Goal: Task Accomplishment & Management: Use online tool/utility

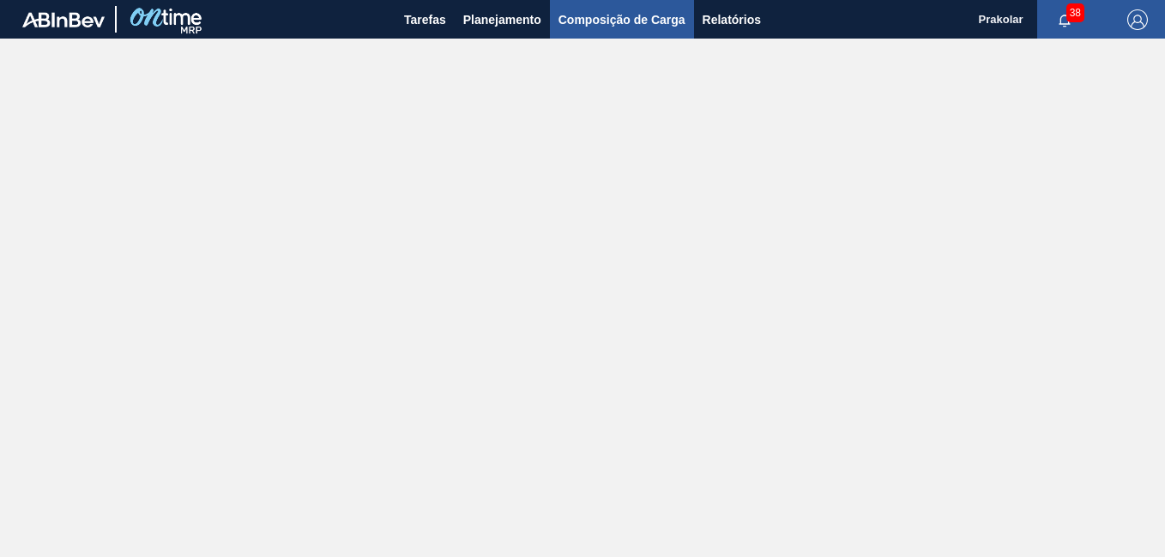
click at [643, 24] on span "Composição de Carga" at bounding box center [621, 19] width 127 height 21
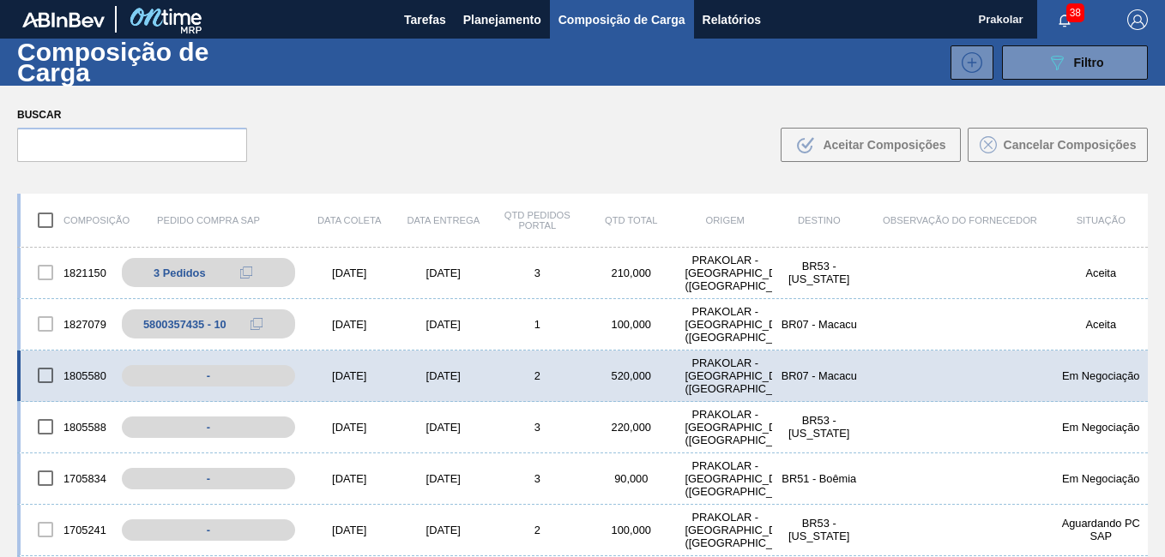
click at [477, 375] on div "[DATE]" at bounding box center [443, 376] width 94 height 13
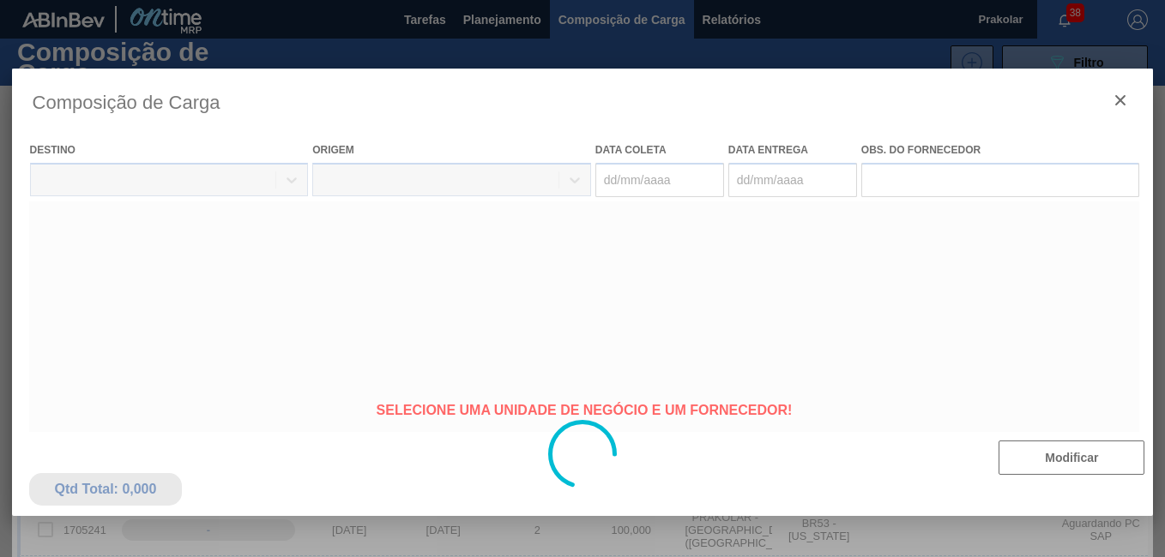
type coleta "[DATE]"
type entrega "[DATE]"
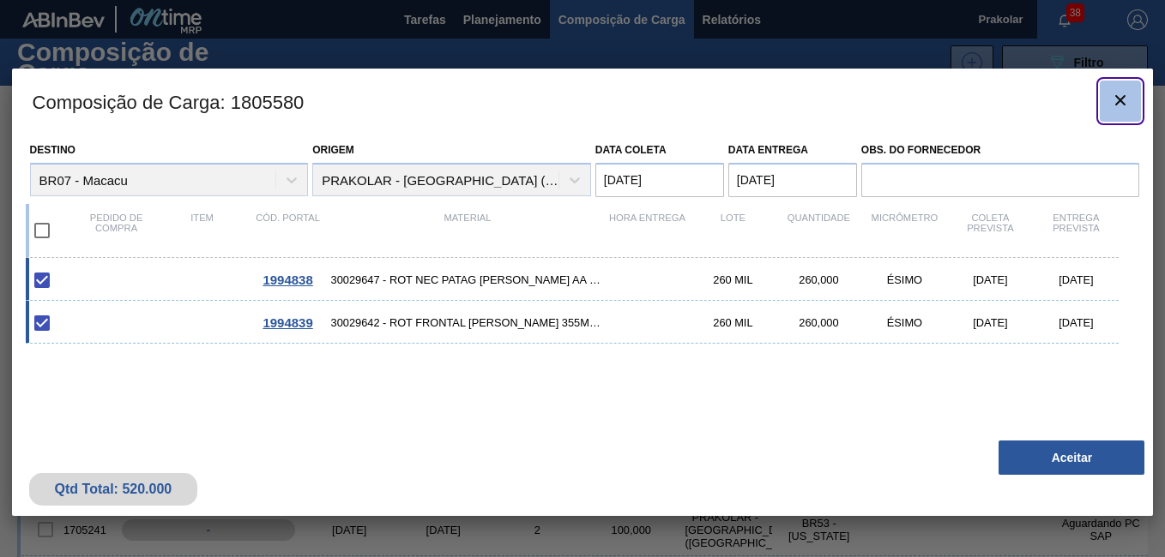
click at [1123, 99] on icon "botão de ícone" at bounding box center [1120, 100] width 21 height 21
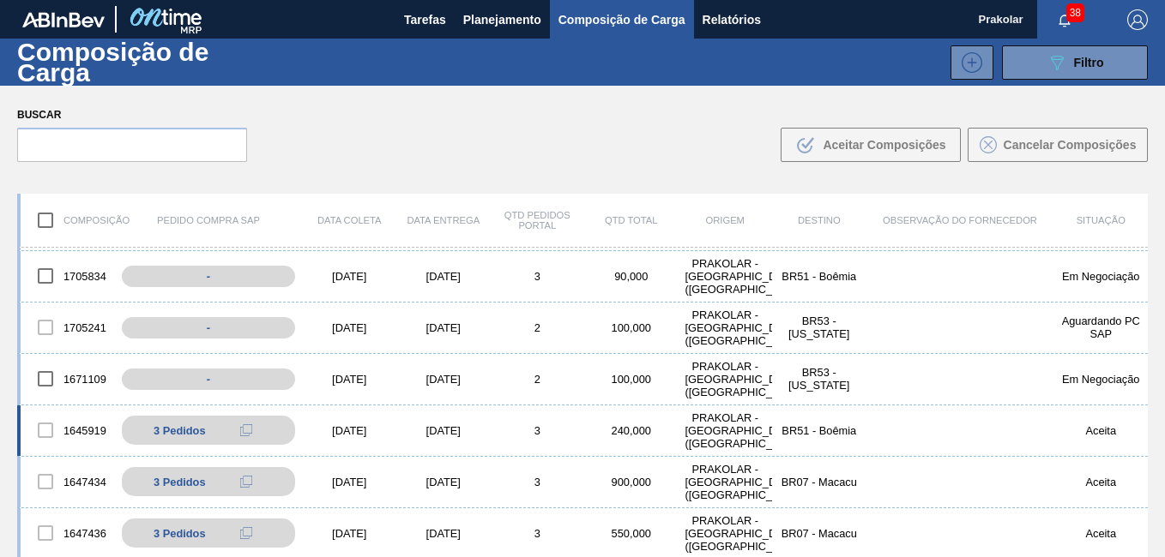
scroll to position [257, 0]
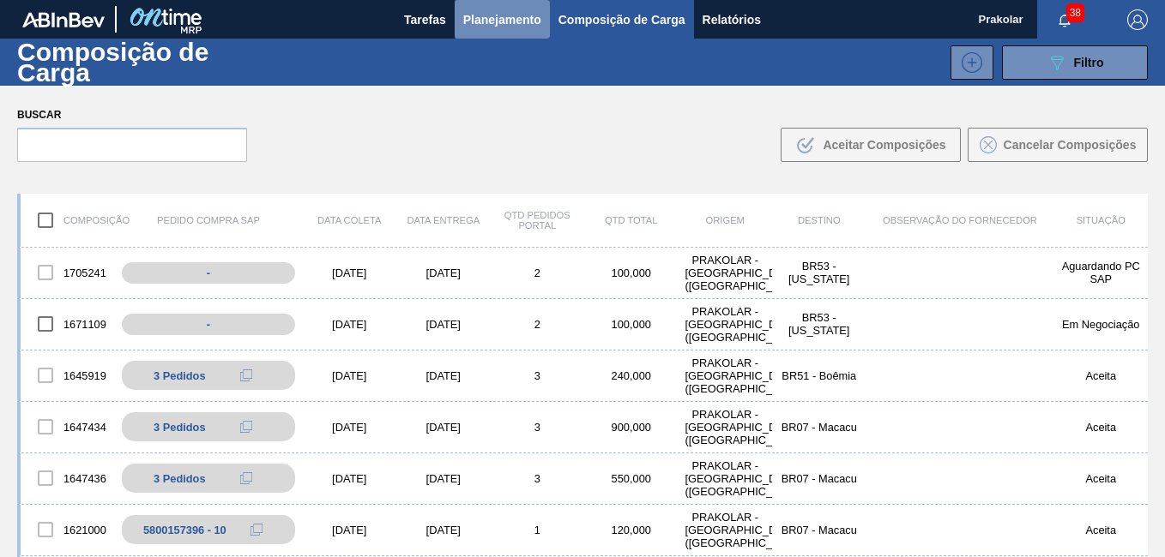
click at [501, 15] on span "Planejamento" at bounding box center [502, 19] width 78 height 21
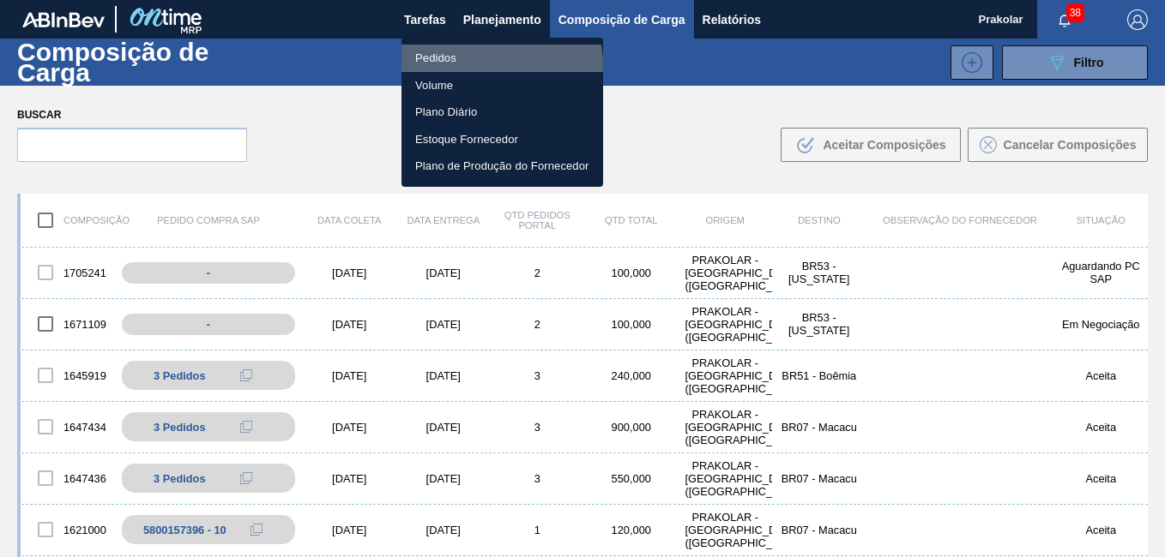
click at [492, 64] on li "Pedidos" at bounding box center [502, 58] width 202 height 27
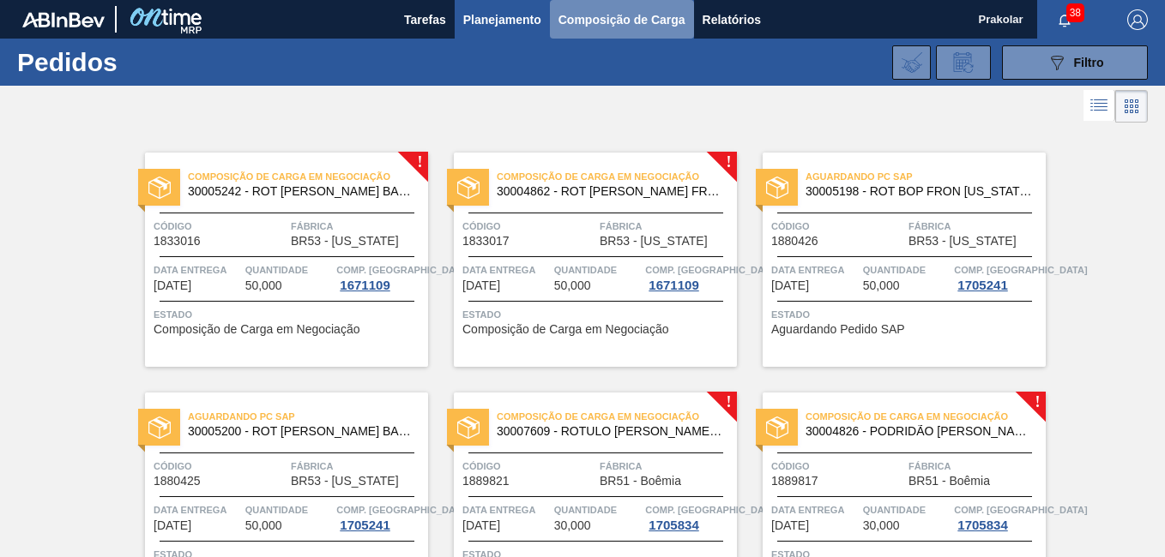
drag, startPoint x: 646, startPoint y: 10, endPoint x: 646, endPoint y: 22, distance: 12.0
click at [646, 12] on span "Composição de Carga" at bounding box center [621, 19] width 127 height 21
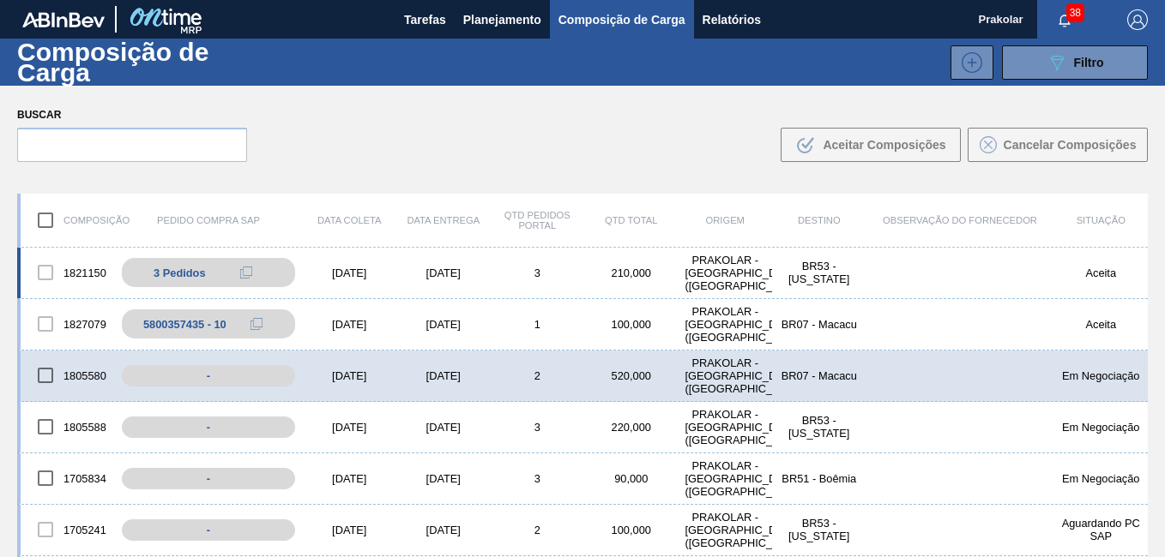
click at [497, 280] on div "1821150 3 Pedidos 5800359269 - 10 5800359269 - 20 5800359269 - 30 [DATE] [DATE]…" at bounding box center [582, 273] width 1130 height 51
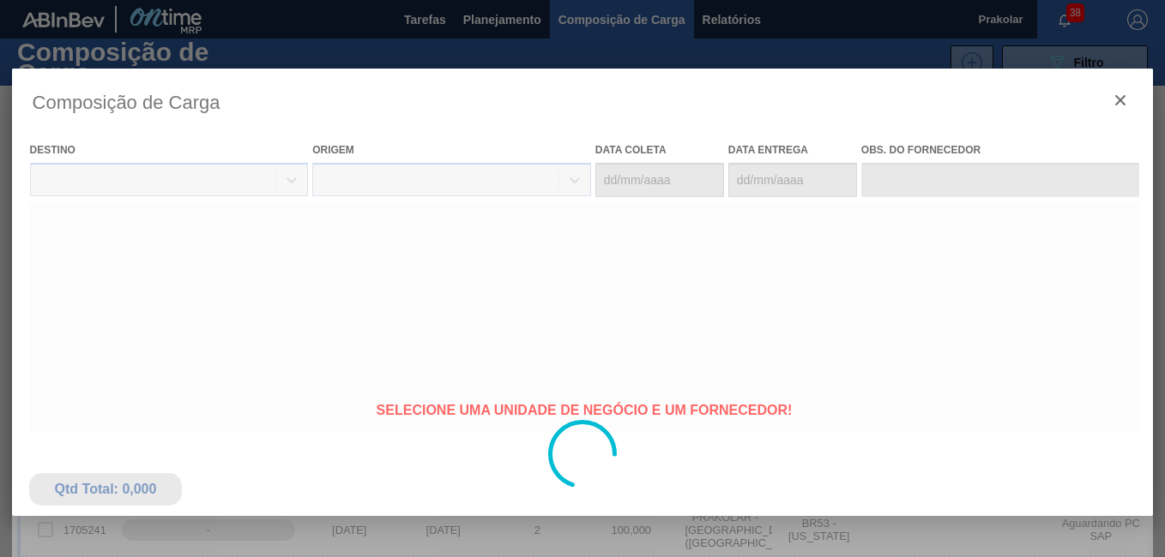
type coleta "[DATE]"
type entrega "[DATE]"
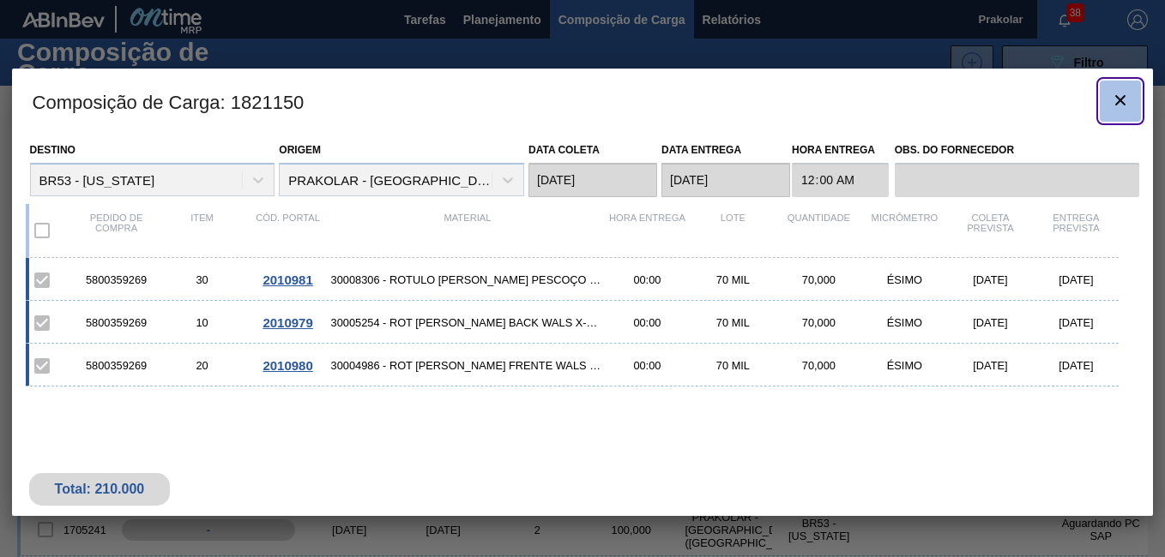
click at [1120, 110] on icon "botão de ícone" at bounding box center [1120, 100] width 21 height 21
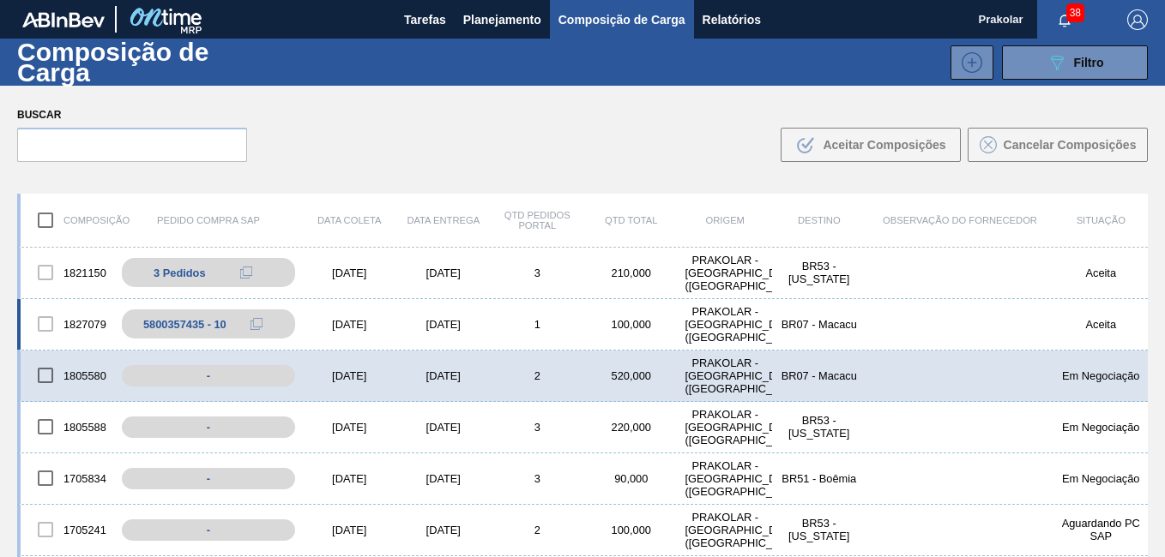
click at [466, 322] on div "[DATE]" at bounding box center [443, 324] width 94 height 13
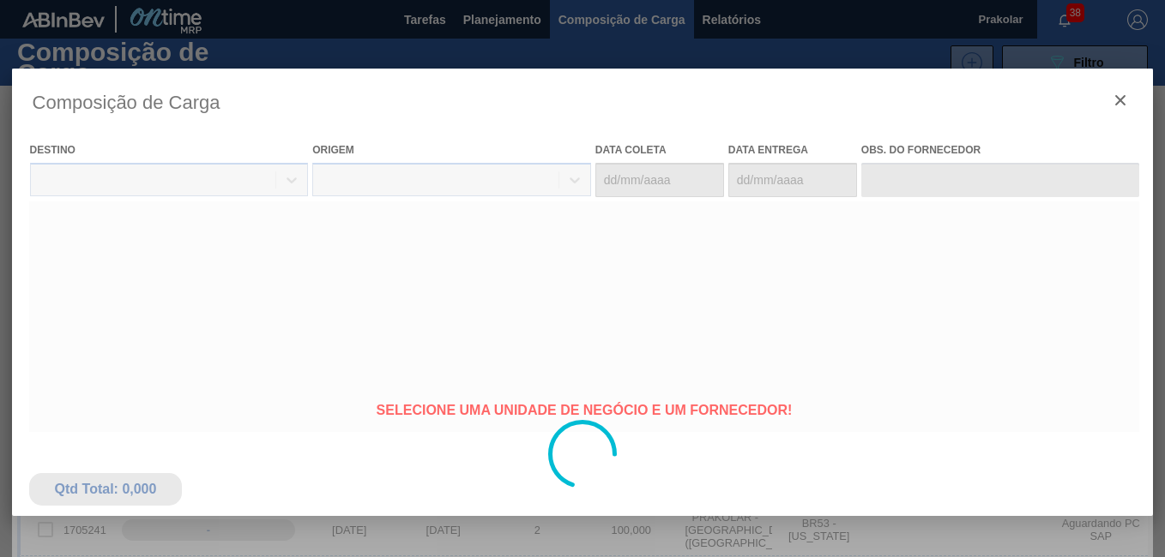
type coleta "[DATE]"
type entrega "[DATE]"
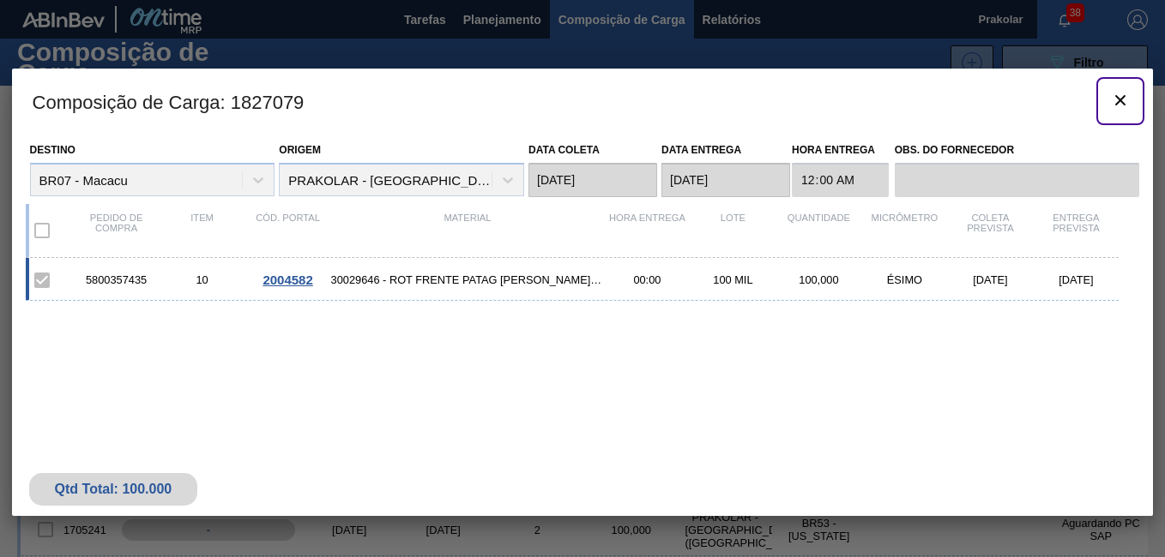
click at [1125, 99] on icon "botão de ícone" at bounding box center [1120, 100] width 21 height 21
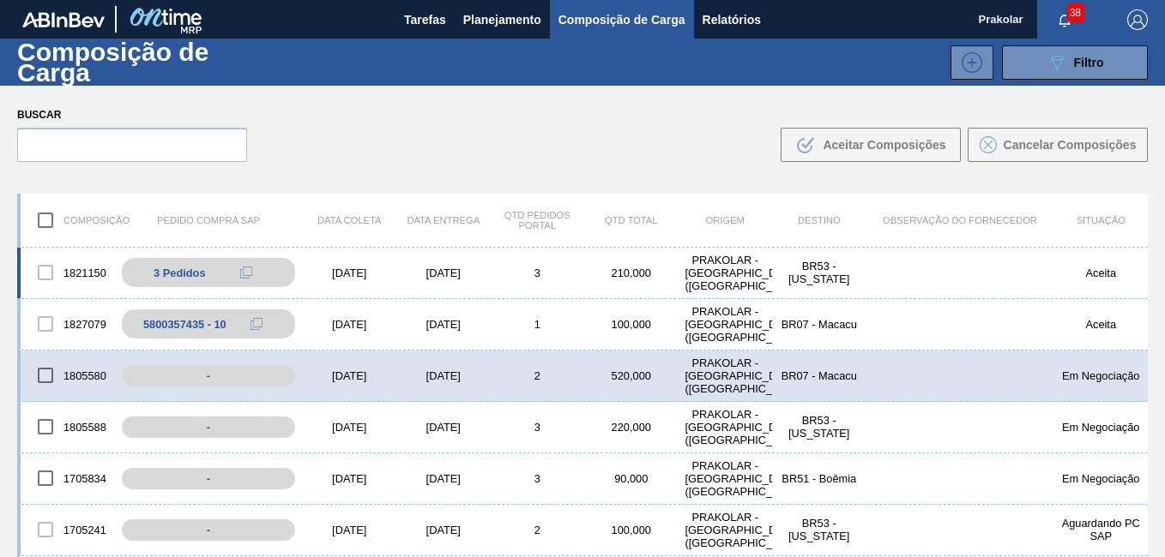
click at [499, 274] on div "3" at bounding box center [538, 273] width 94 height 13
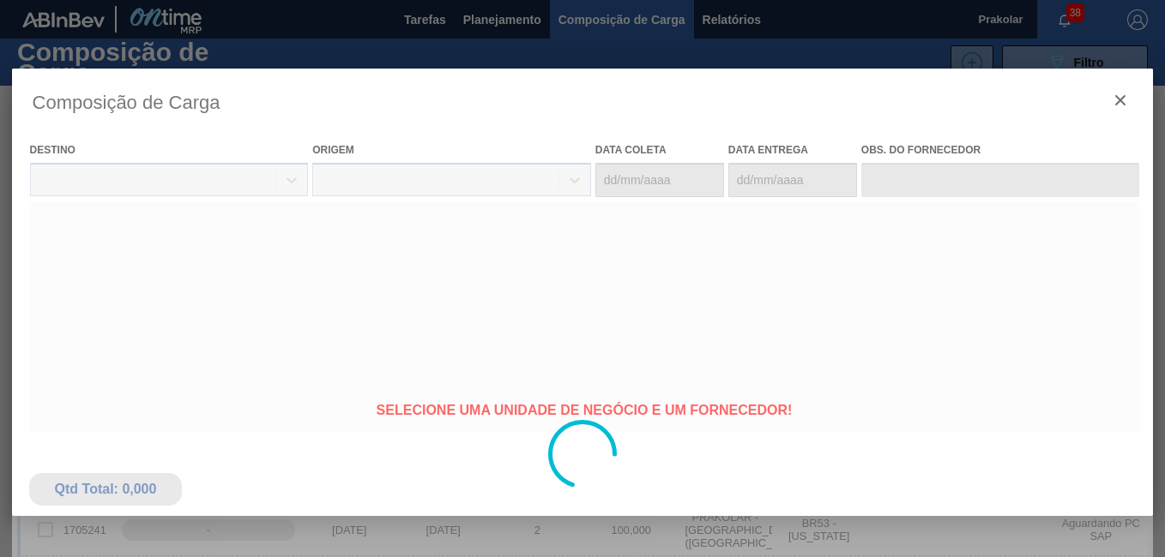
type coleta "[DATE]"
type entrega "[DATE]"
